Goal: Task Accomplishment & Management: Use online tool/utility

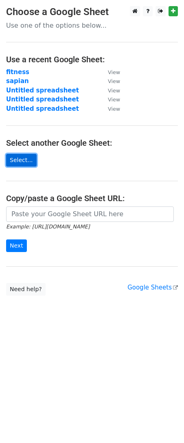
click at [18, 161] on link "Select..." at bounding box center [21, 160] width 31 height 13
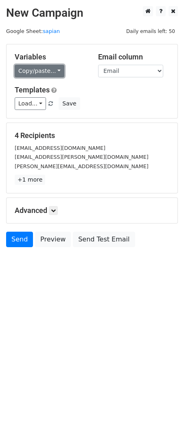
click at [42, 71] on link "Copy/paste..." at bounding box center [40, 71] width 50 height 13
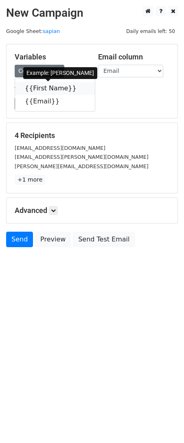
drag, startPoint x: 68, startPoint y: 87, endPoint x: 2, endPoint y: 108, distance: 70.0
click at [79, 87] on icon at bounding box center [82, 88] width 7 height 7
